Goal: Information Seeking & Learning: Learn about a topic

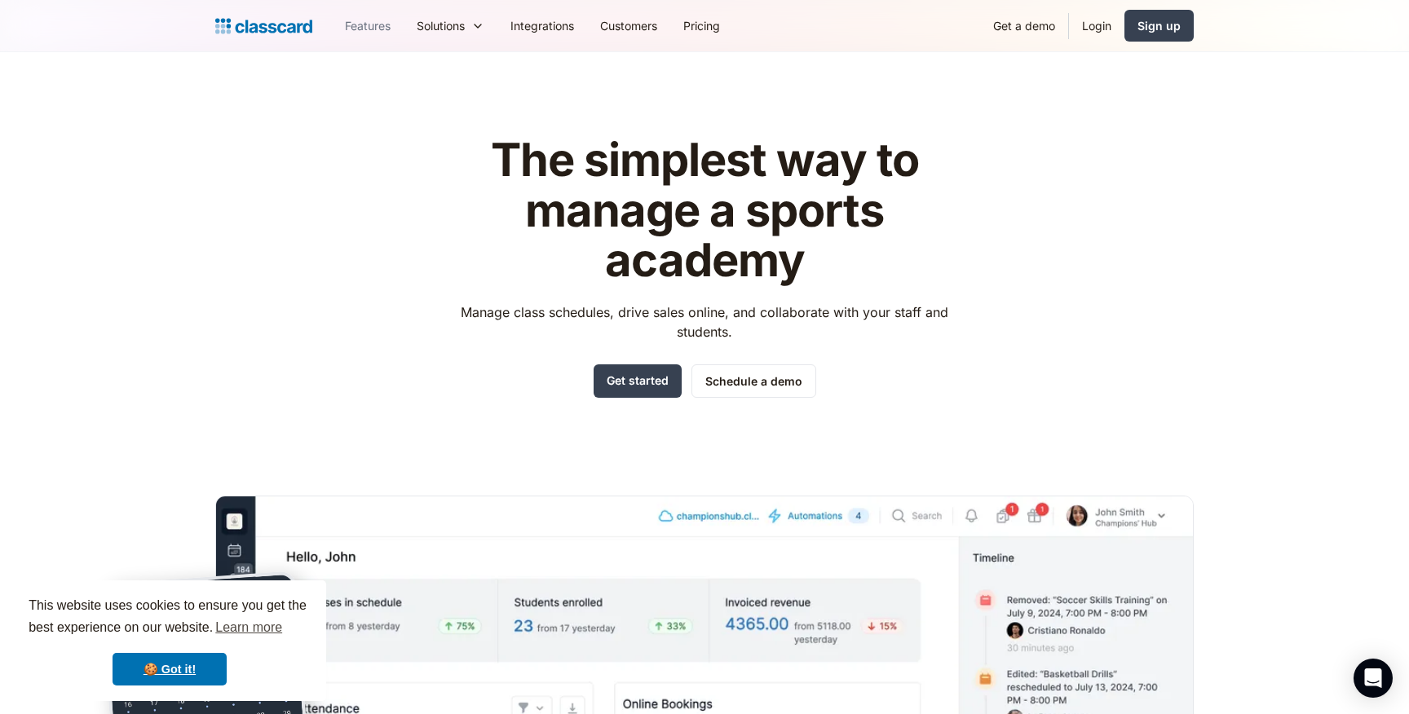
click at [380, 24] on link "Features" at bounding box center [368, 25] width 72 height 37
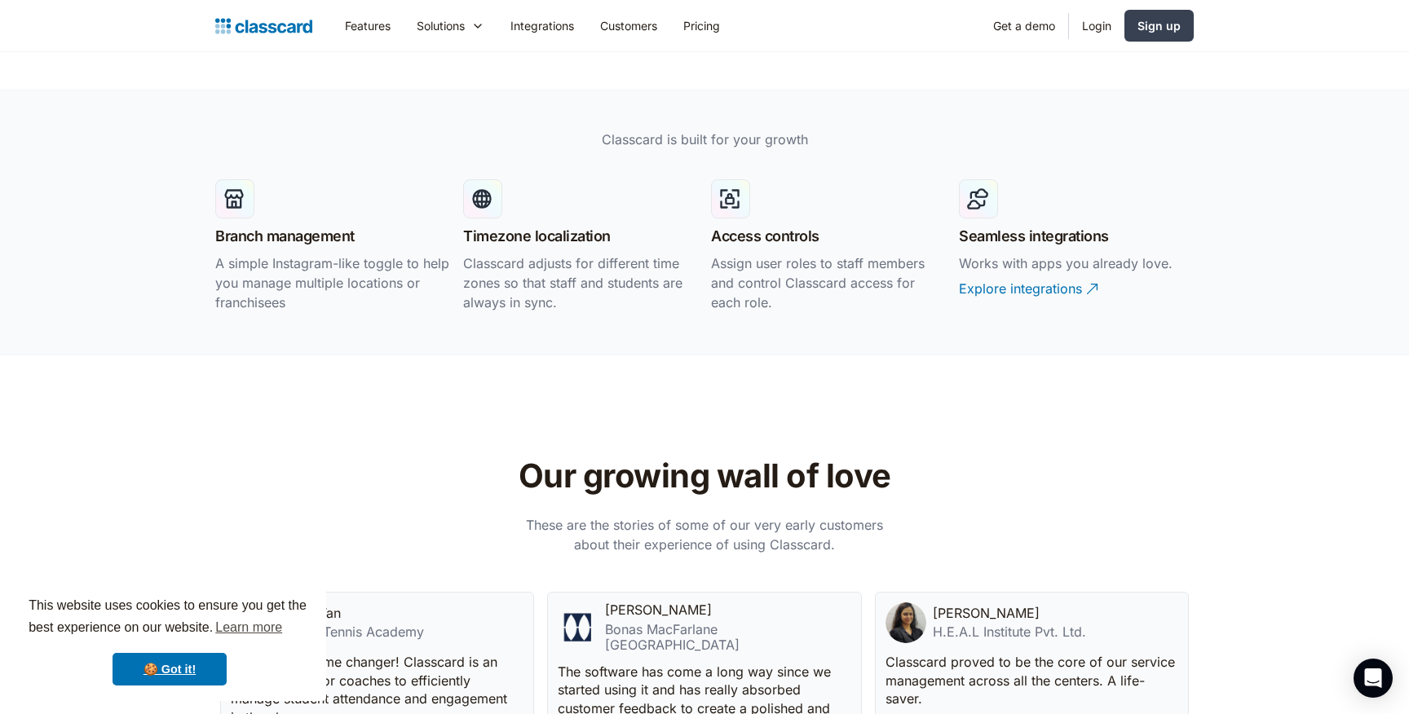
scroll to position [3279, 0]
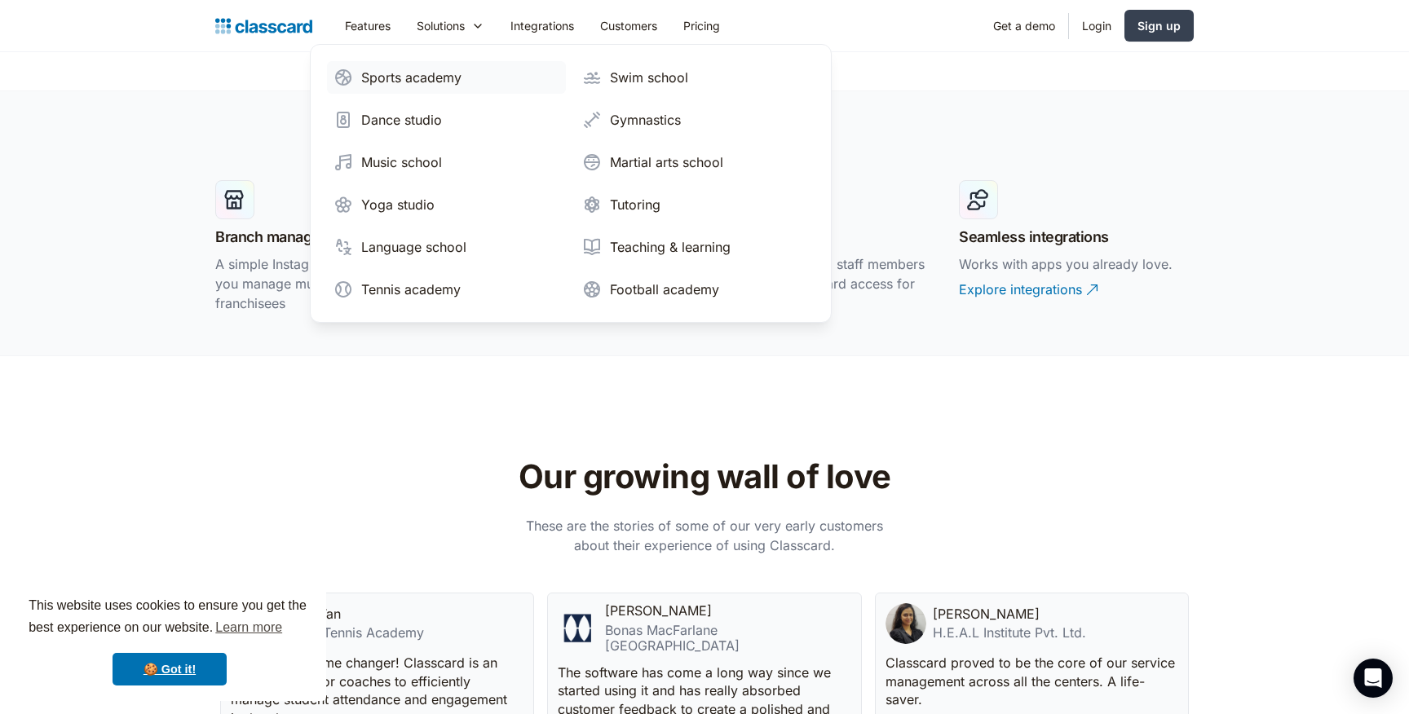
click at [442, 80] on div "Sports academy" at bounding box center [411, 78] width 100 height 20
